Goal: Information Seeking & Learning: Learn about a topic

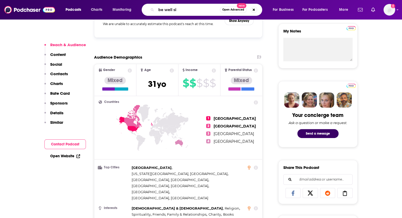
type input "be well sis"
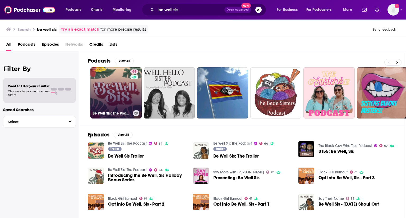
click at [116, 97] on link "64 Be Well Sis: The Podcast" at bounding box center [115, 92] width 51 height 51
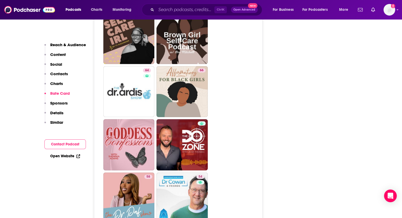
scroll to position [1184, 0]
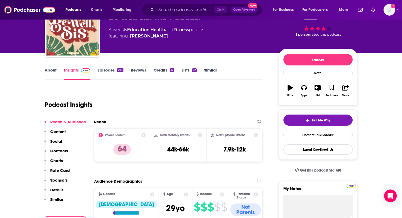
scroll to position [0, 0]
